Goal: Task Accomplishment & Management: Manage account settings

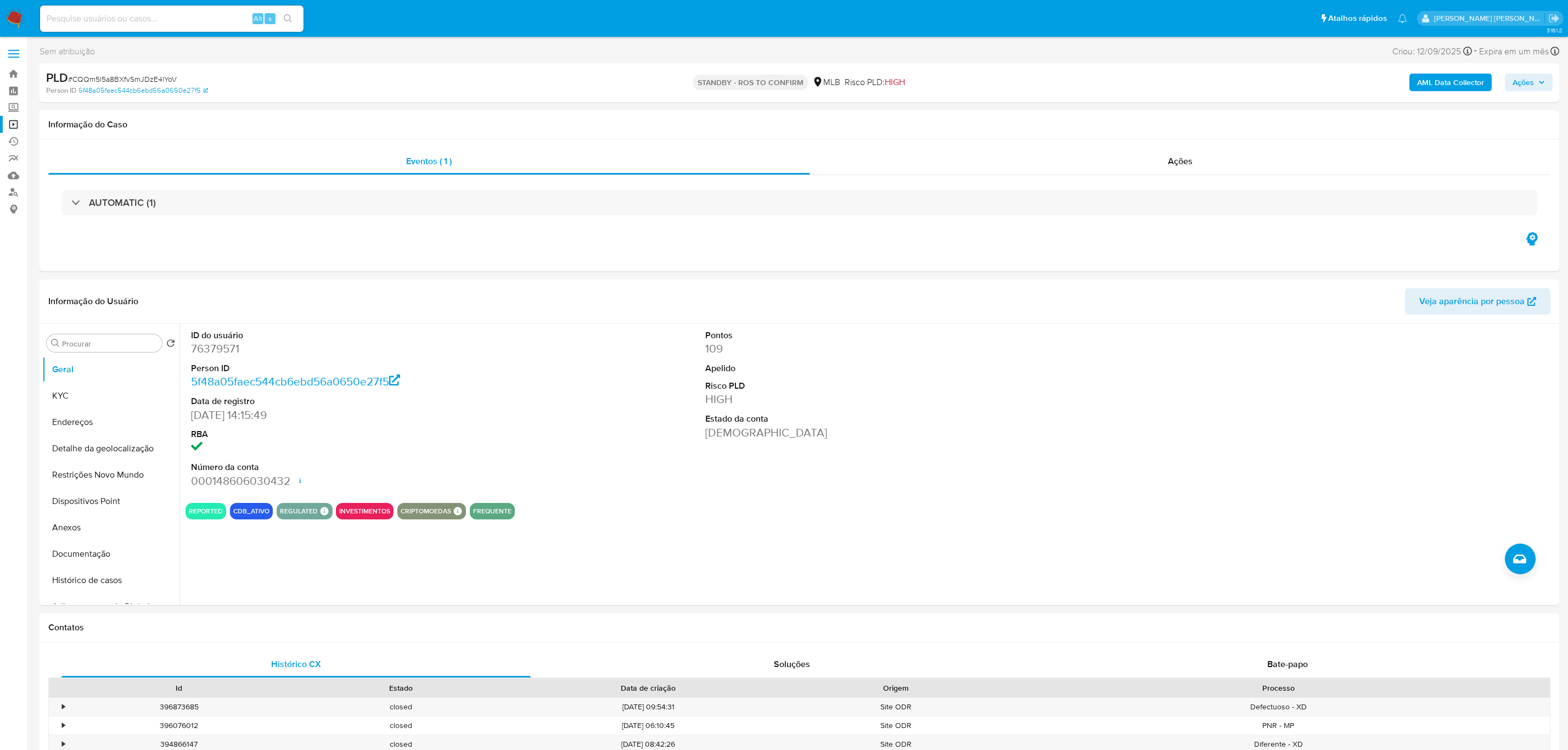
select select "10"
click at [17, 55] on span at bounding box center [13, 54] width 11 height 2
click at [0, 0] on input "checkbox" at bounding box center [0, 0] width 0 height 0
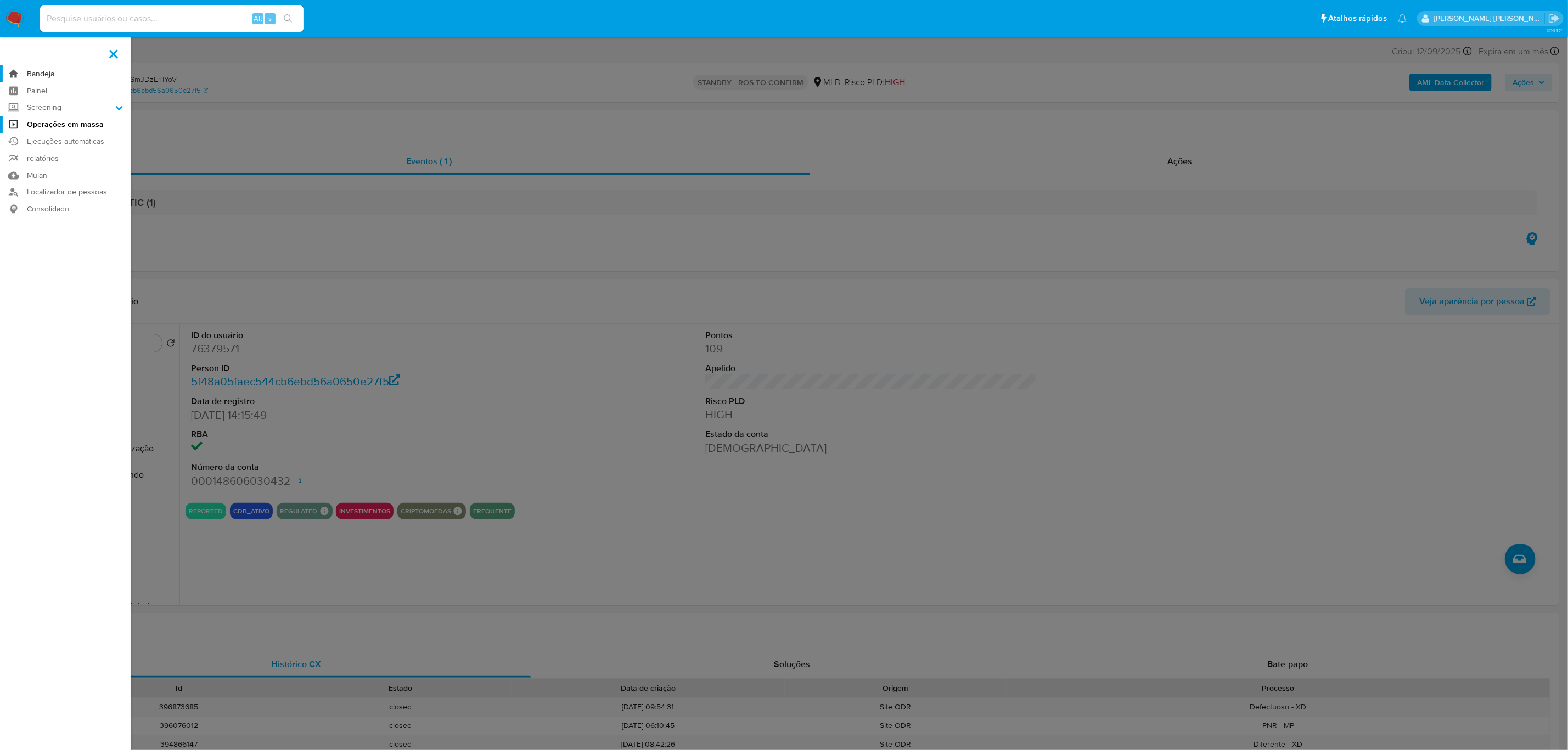
click at [38, 75] on link "Bandeja" at bounding box center [65, 74] width 130 height 17
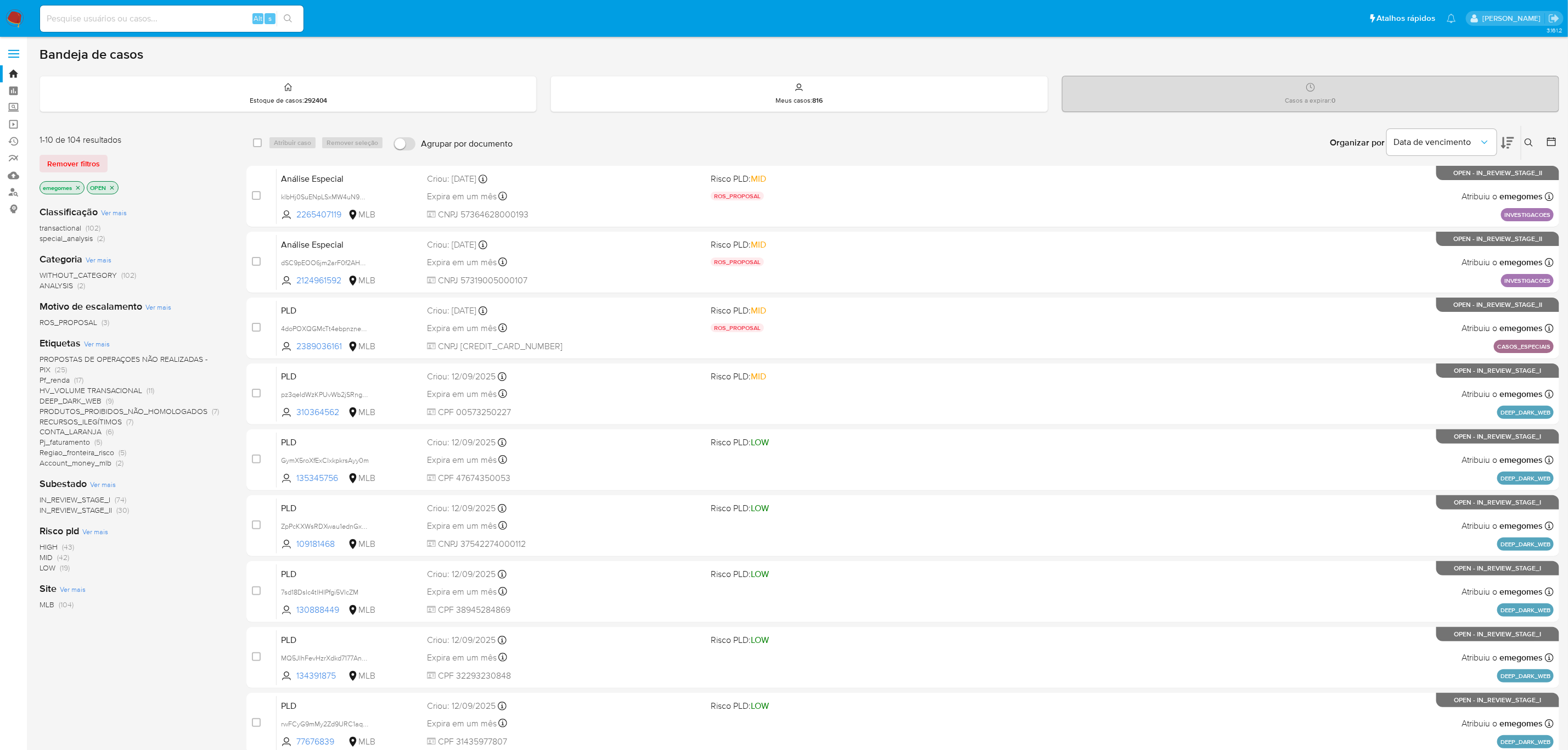
click at [1523, 140] on button at bounding box center [1530, 142] width 18 height 13
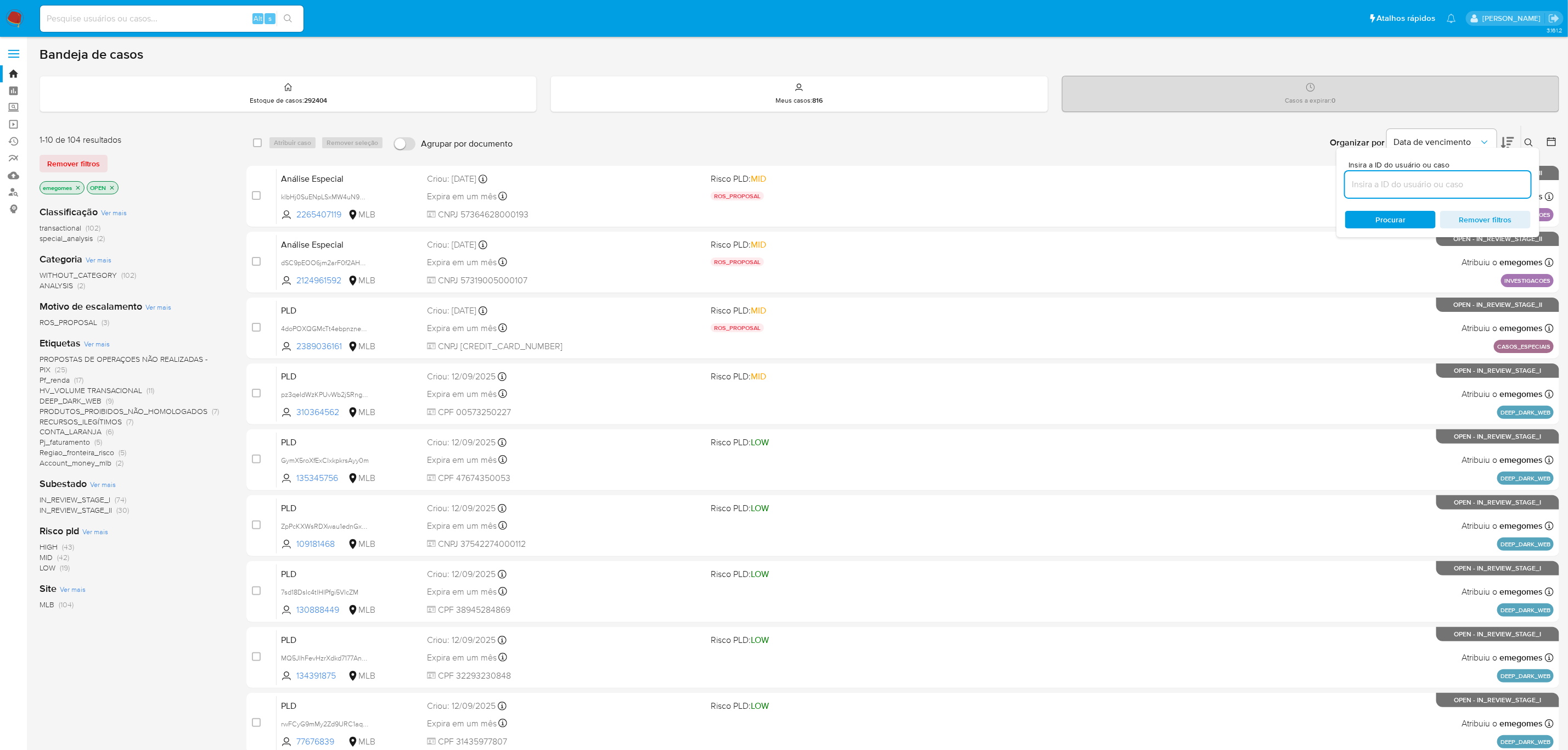
click at [1418, 183] on input at bounding box center [1438, 184] width 185 height 14
type input "dMM7wuzaZeIbDBwKoxnlAYfC"
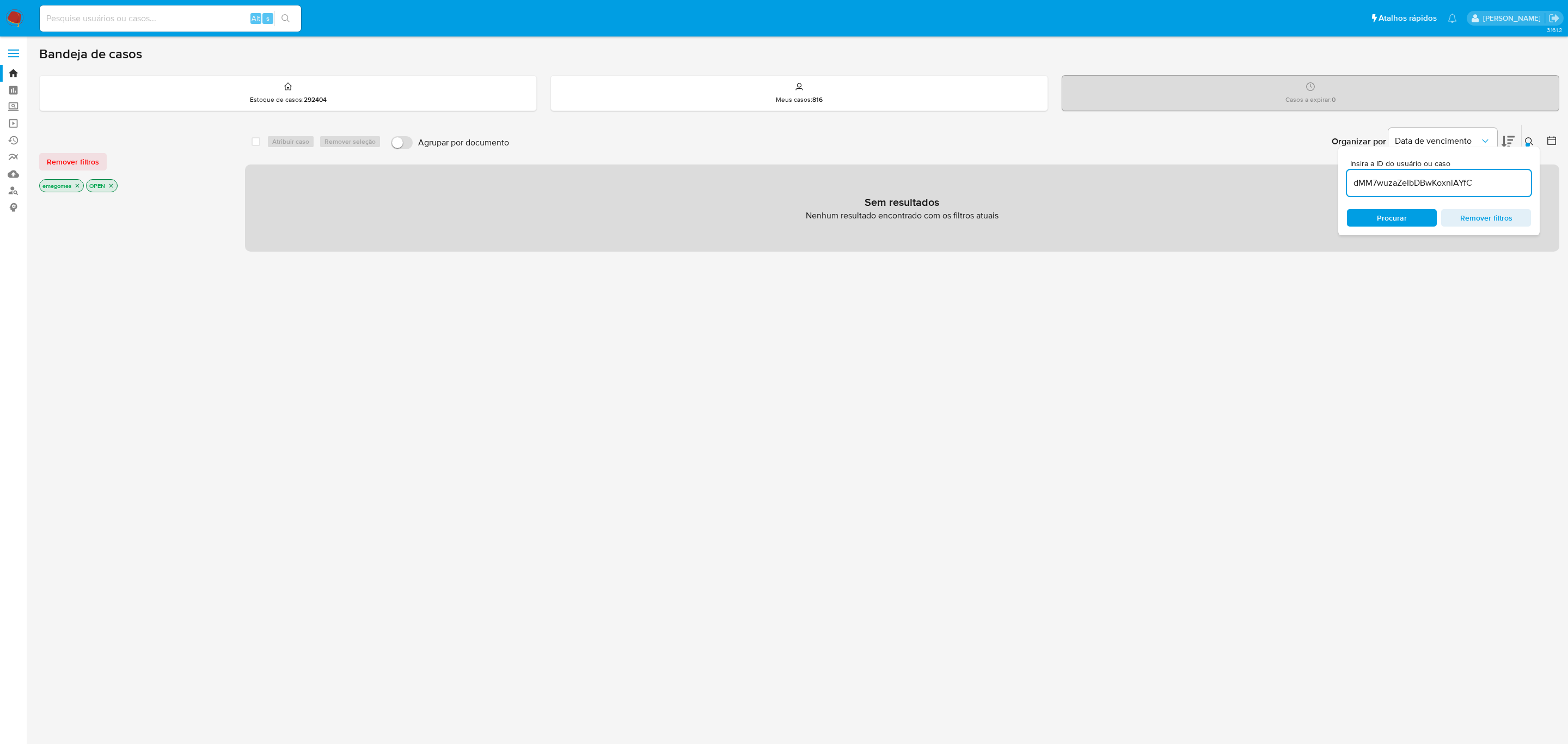
click at [76, 180] on p "emegomes" at bounding box center [61, 186] width 43 height 12
click at [76, 188] on icon "close-filter" at bounding box center [77, 186] width 7 height 7
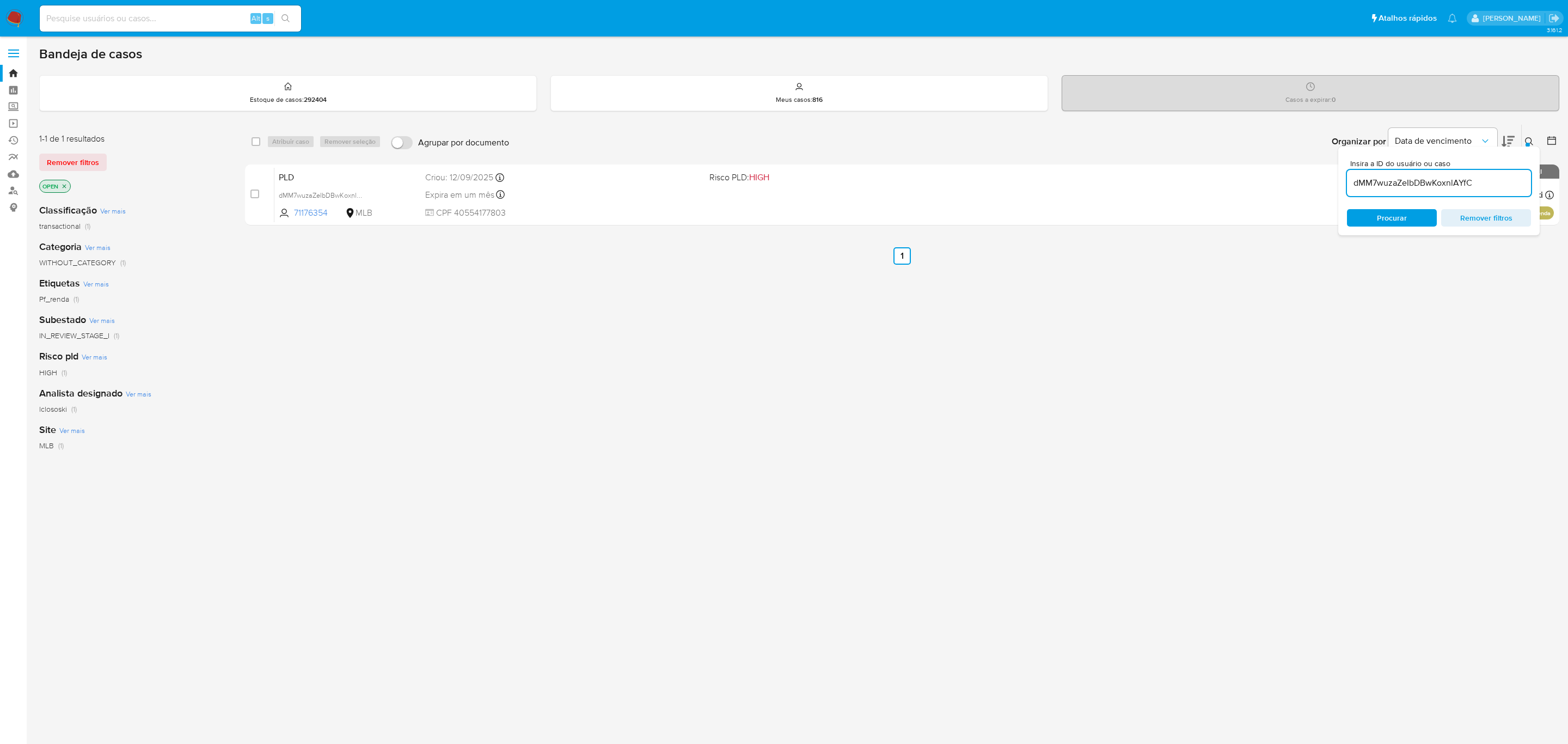
click at [67, 184] on icon "close-filter" at bounding box center [64, 186] width 7 height 7
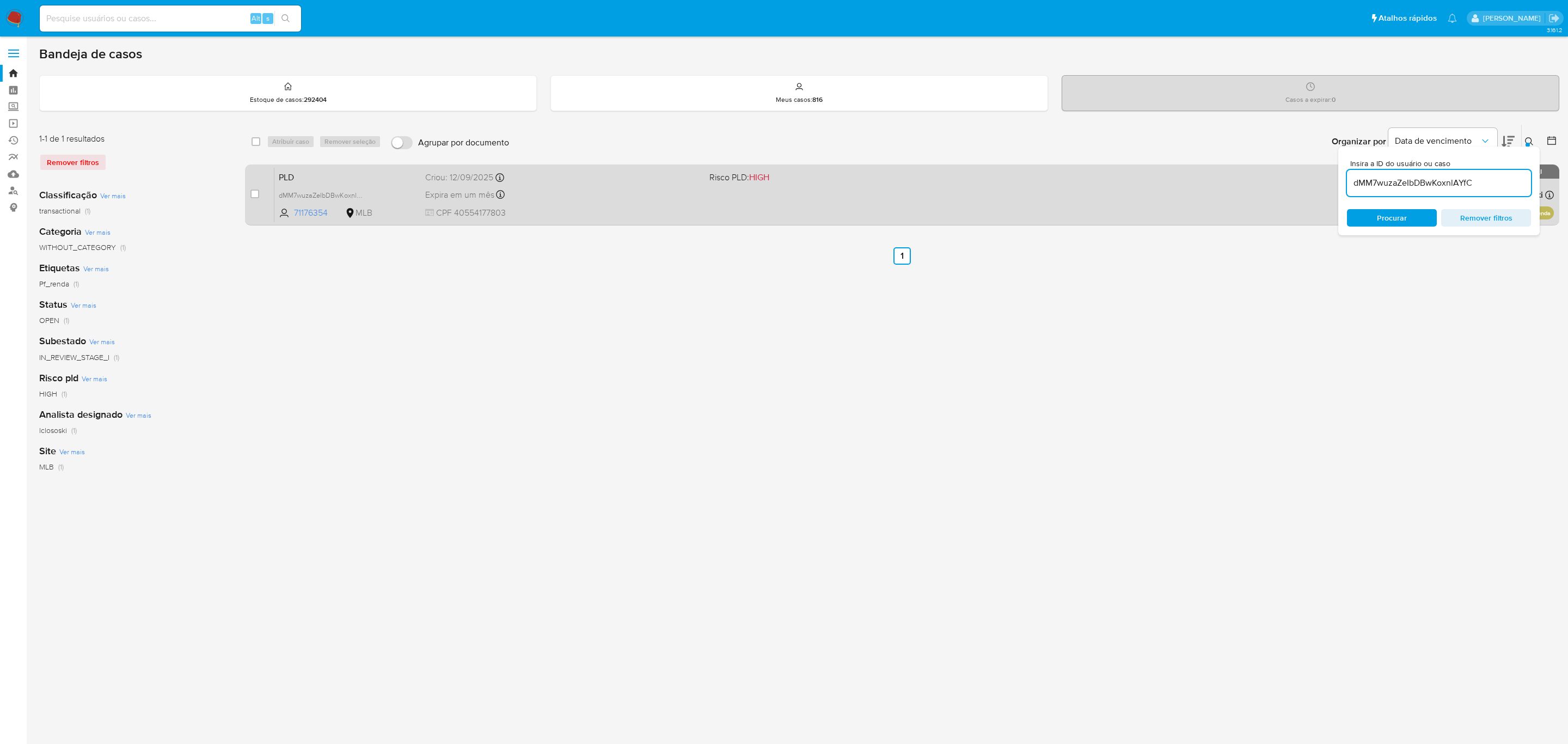
click at [249, 193] on div "case-item-checkbox Incapaz de atribuir o caso PLD dMM7wuzaZeIbDBwKoxnlAYfC 7117…" at bounding box center [902, 195] width 1314 height 61
click at [252, 193] on input "checkbox" at bounding box center [255, 194] width 9 height 9
checkbox input "true"
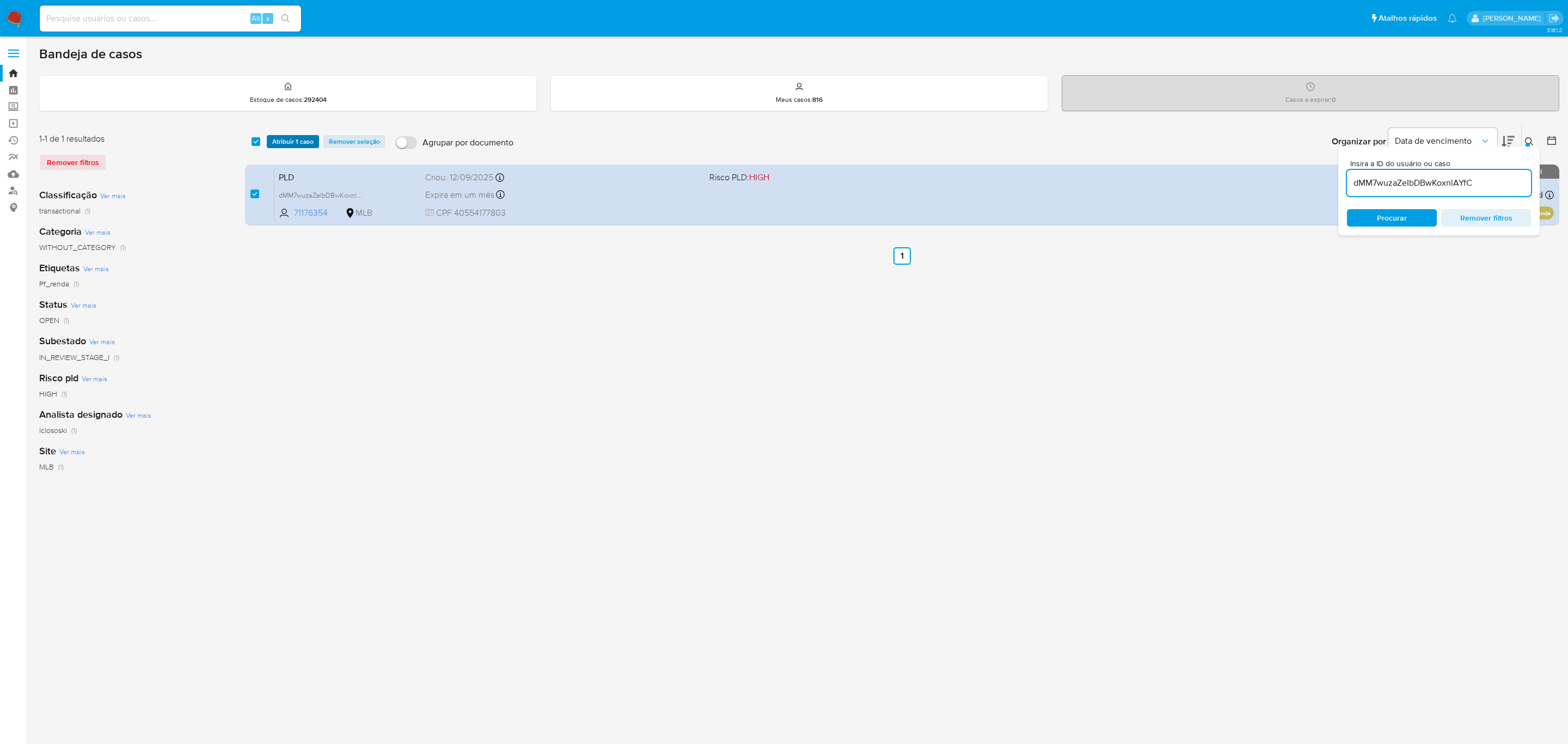
click at [285, 141] on span "Atribuir 1 caso" at bounding box center [293, 141] width 41 height 11
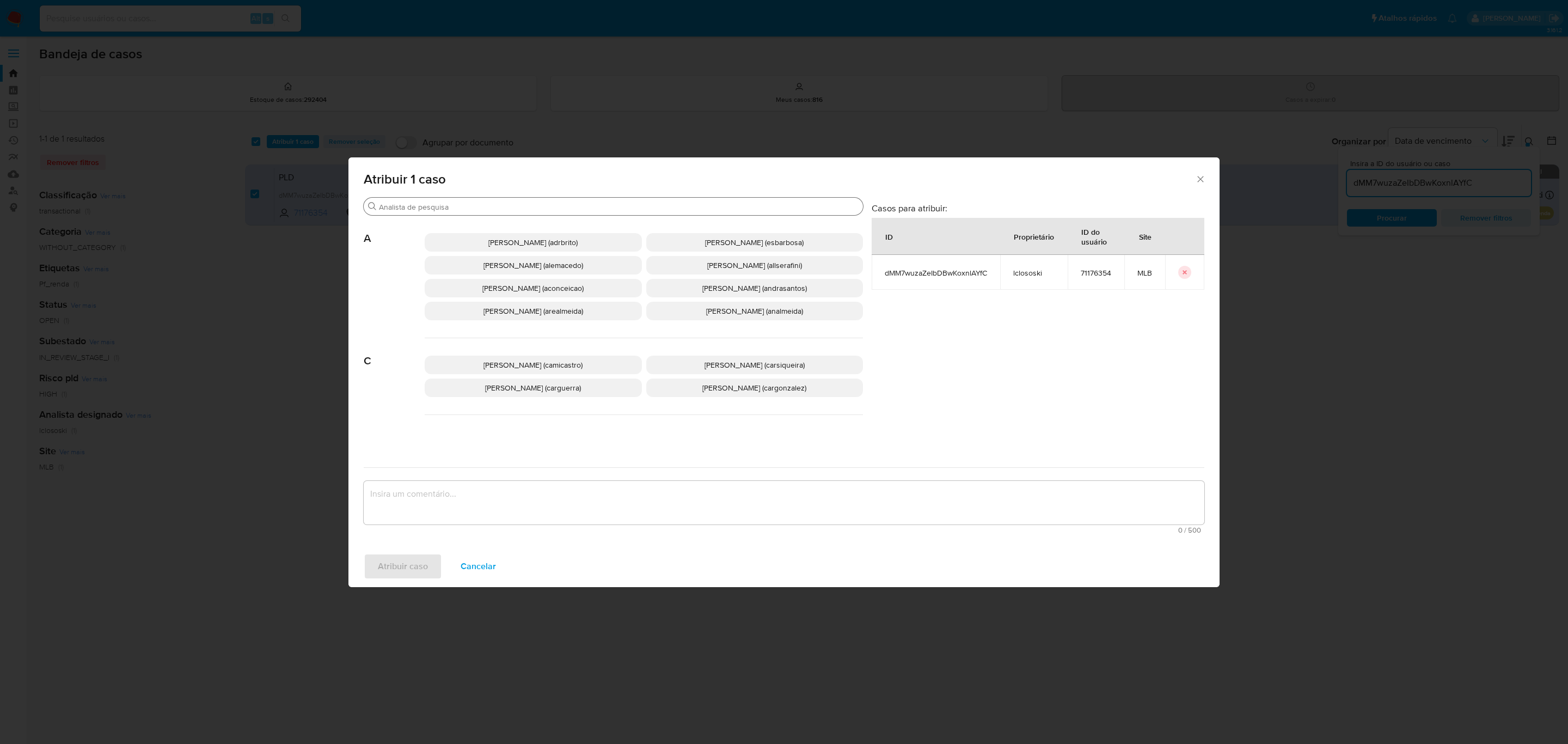
click at [443, 205] on input "Buscar" at bounding box center [619, 207] width 480 height 10
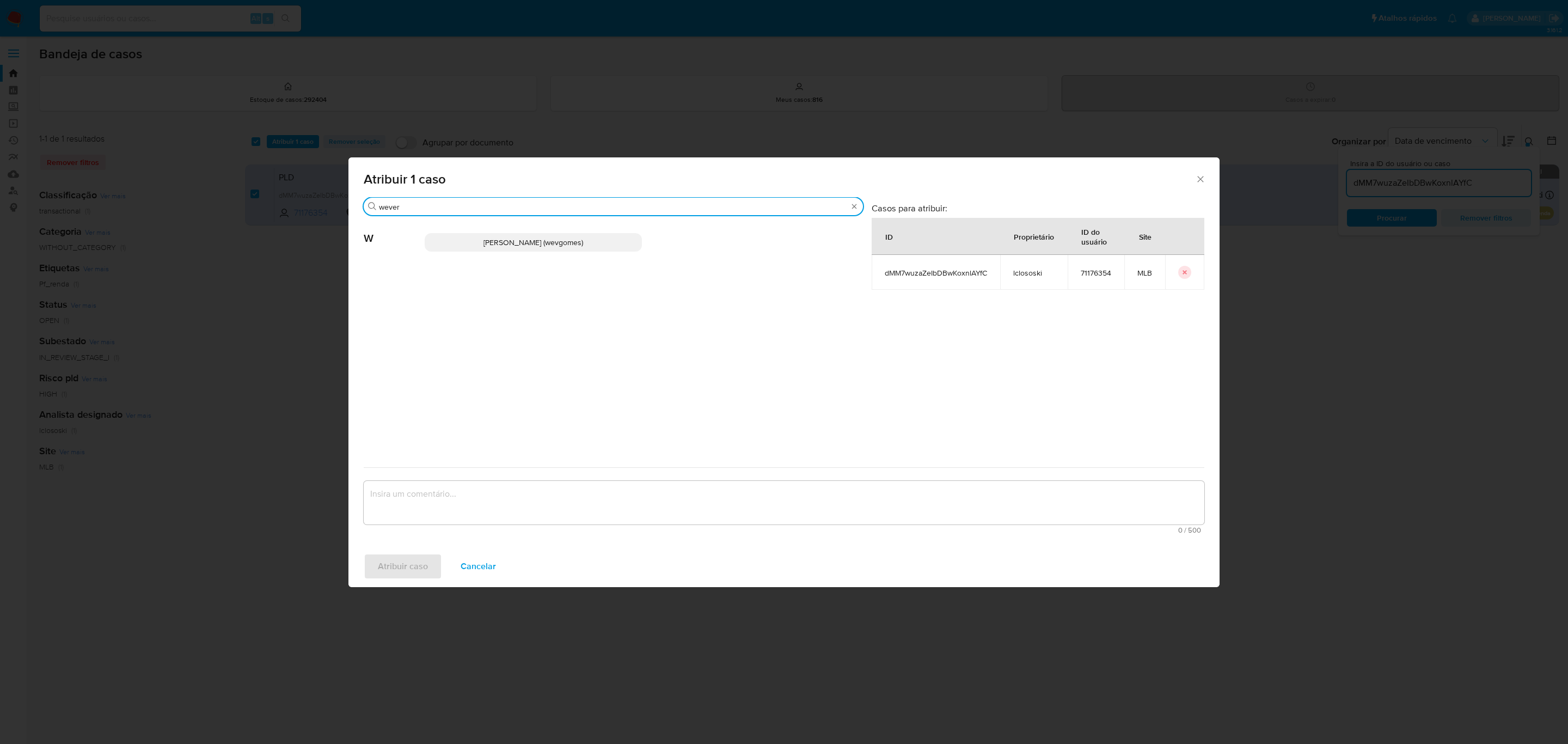
type input "wever"
click at [510, 237] on span "Weverton Jose Gomes (wevgomes)" at bounding box center [533, 242] width 100 height 11
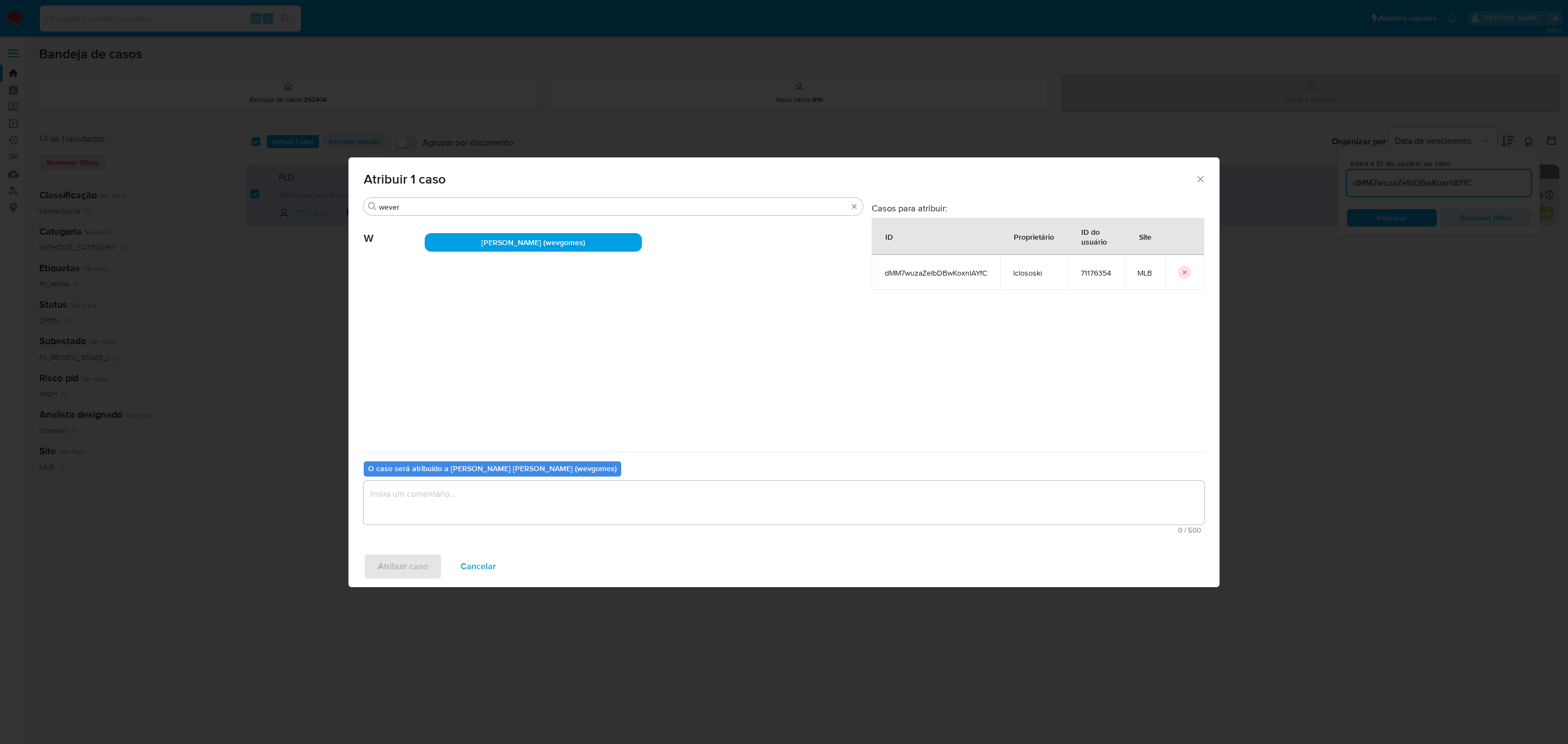
click at [463, 509] on textarea "assign-modal" at bounding box center [783, 503] width 840 height 43
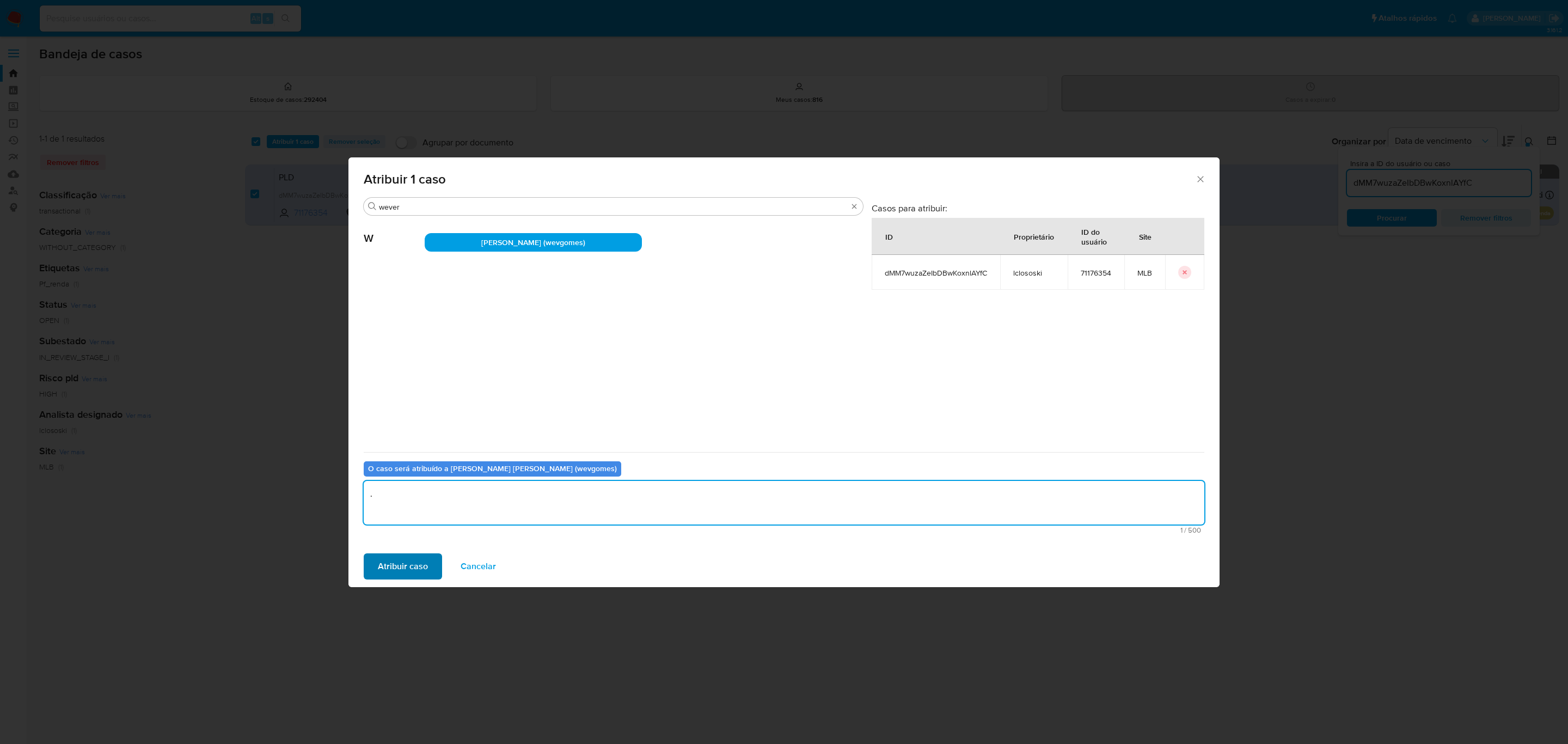
type textarea "."
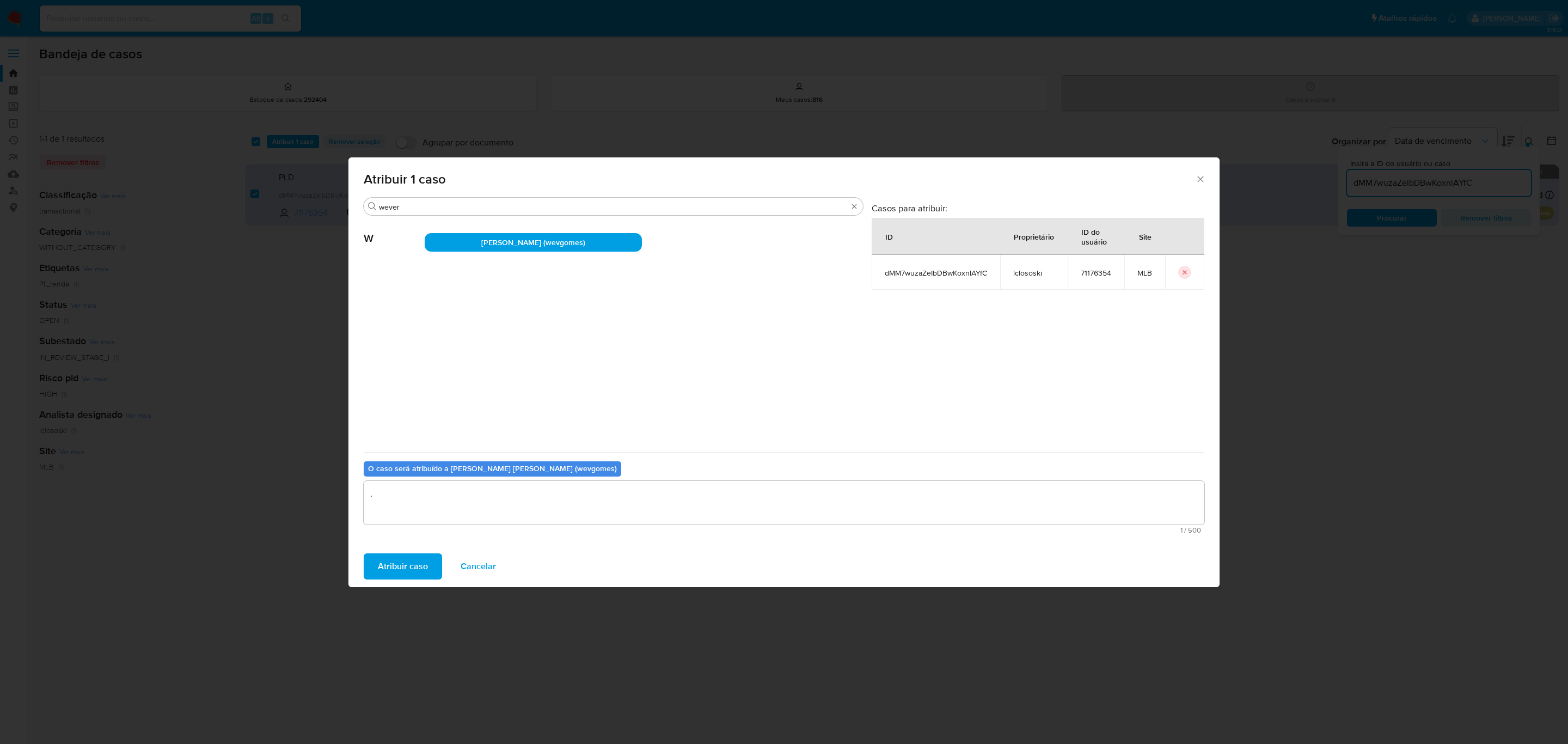
click at [419, 561] on span "Atribuir caso" at bounding box center [403, 566] width 50 height 24
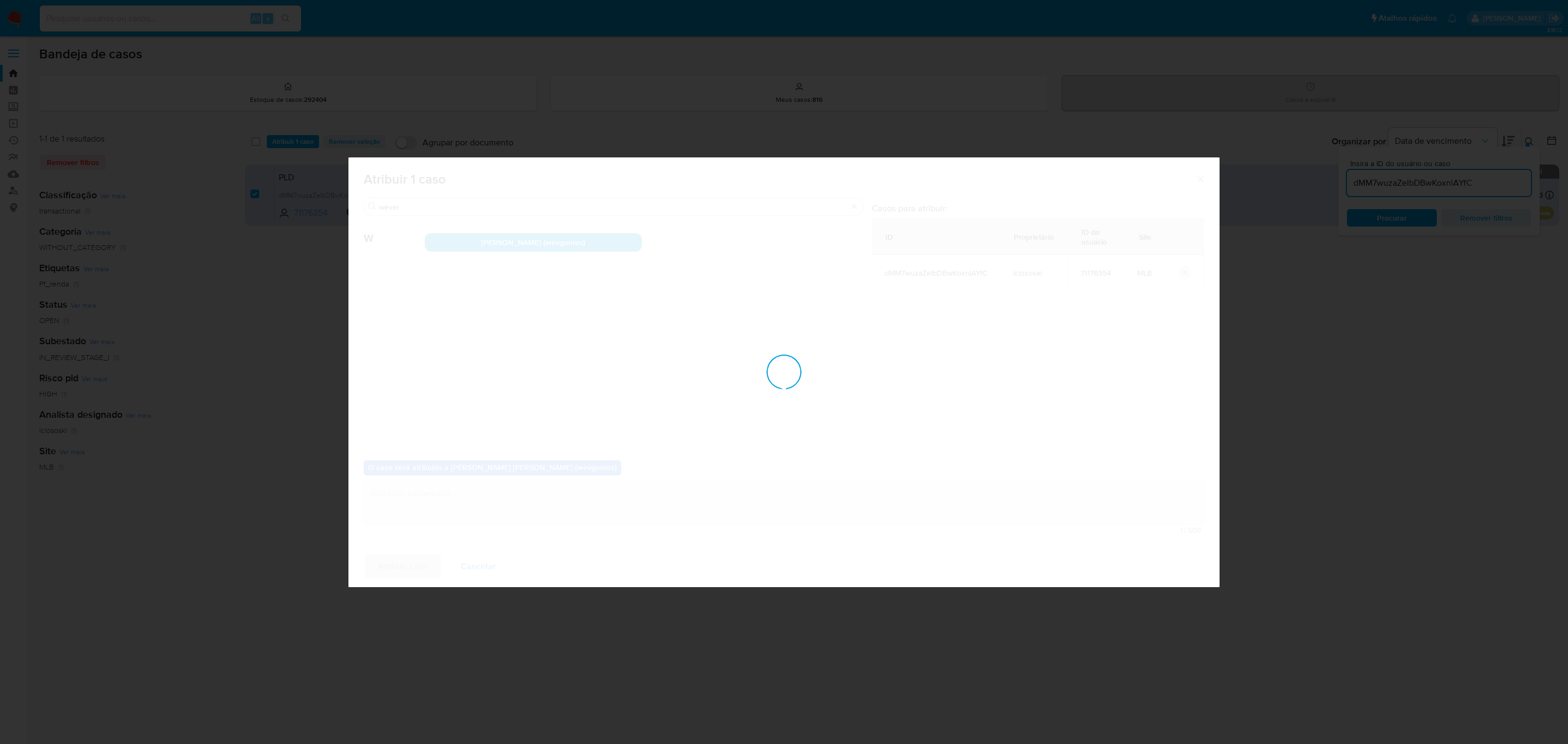
checkbox input "false"
